Goal: Obtain resource: Obtain resource

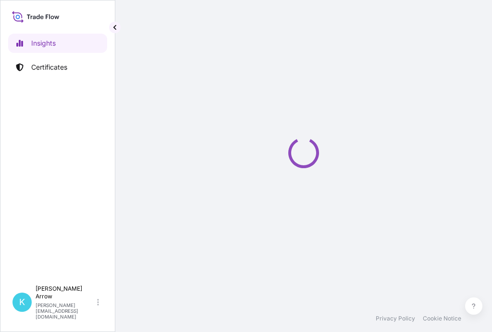
select select "2025"
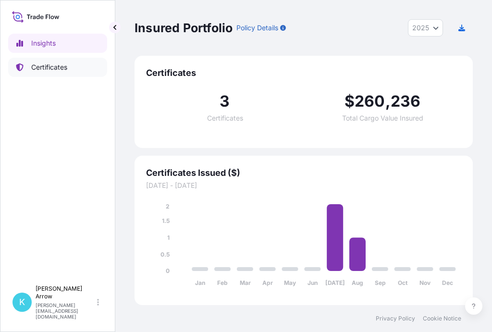
click at [54, 67] on p "Certificates" at bounding box center [49, 67] width 36 height 10
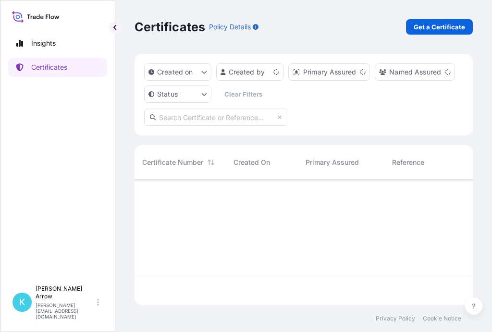
scroll to position [123, 331]
click at [436, 24] on p "Get a Certificate" at bounding box center [438, 27] width 51 height 10
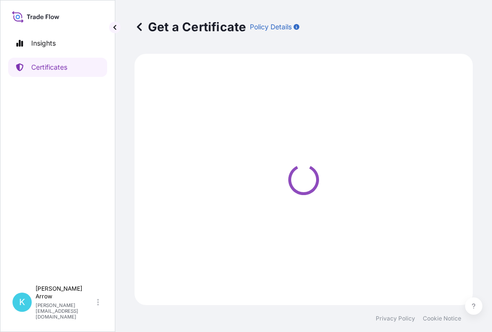
select select "Sea"
